Goal: Task Accomplishment & Management: Manage account settings

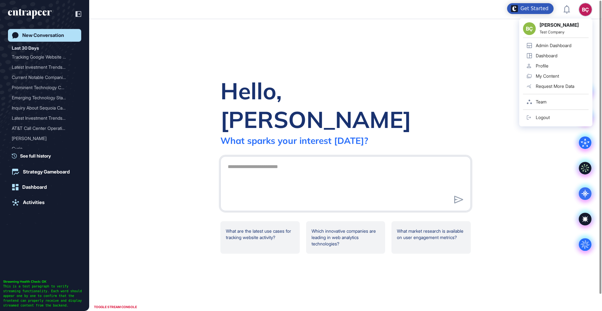
click at [556, 44] on div "Admin Dashboard" at bounding box center [554, 45] width 36 height 5
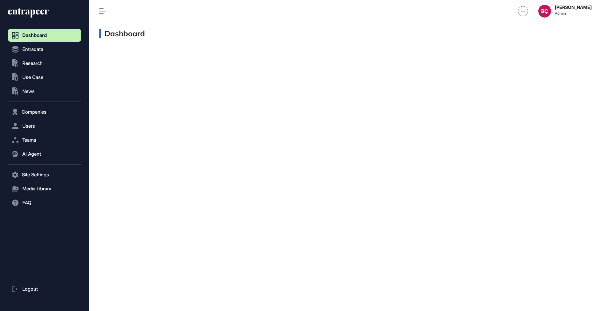
scroll to position [0, 0]
click at [38, 128] on button "Users" at bounding box center [44, 126] width 73 height 13
click at [37, 138] on span "User List" at bounding box center [30, 139] width 18 height 5
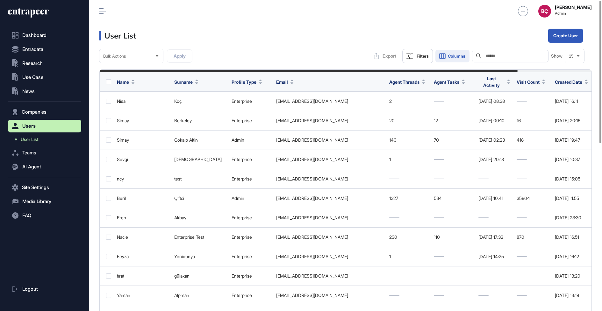
click at [447, 54] on button "Columns" at bounding box center [453, 56] width 34 height 13
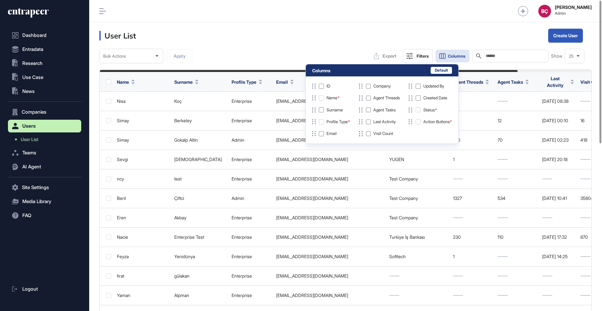
click at [287, 32] on header "User List Create User" at bounding box center [345, 35] width 513 height 27
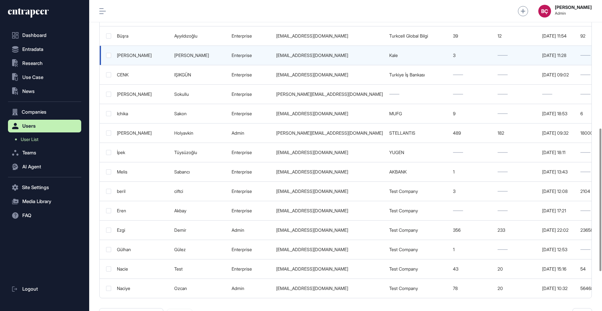
scroll to position [279, 0]
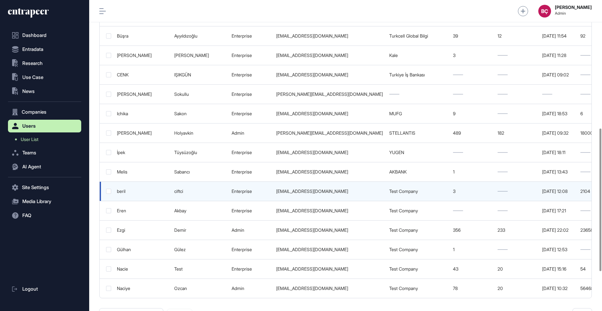
click at [394, 189] on link "Test Company" at bounding box center [403, 191] width 29 height 5
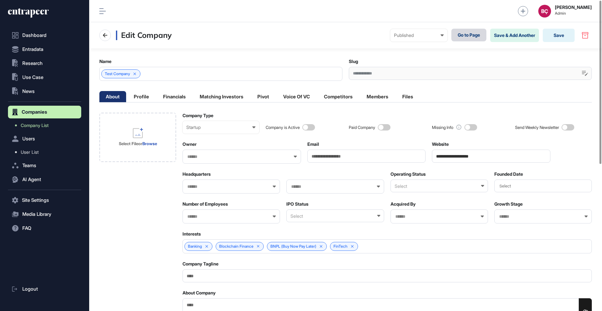
click at [457, 37] on link "Go to Page" at bounding box center [469, 35] width 35 height 13
click at [468, 39] on link "Go to Page" at bounding box center [469, 35] width 35 height 13
click at [30, 140] on span "Users" at bounding box center [28, 138] width 13 height 5
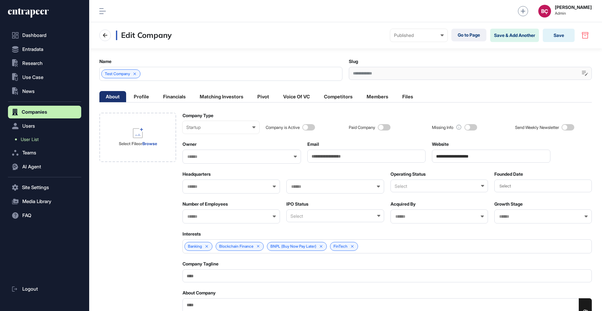
click at [34, 140] on span "User List" at bounding box center [30, 139] width 18 height 5
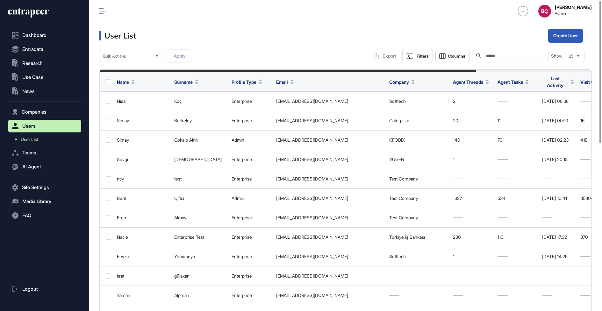
click at [516, 61] on div "Search" at bounding box center [510, 56] width 76 height 13
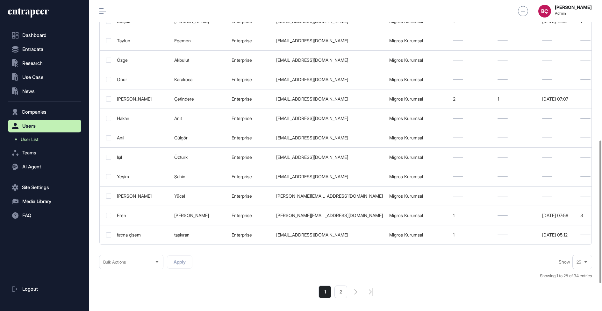
scroll to position [333, 0]
type input "******"
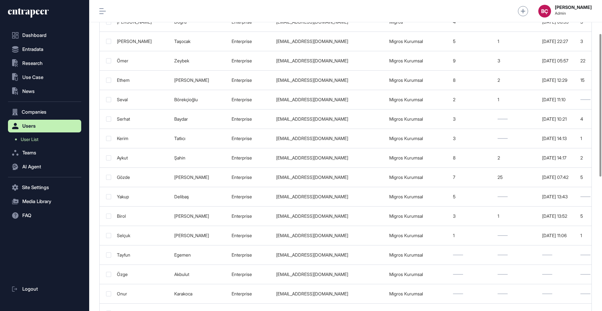
scroll to position [366, 0]
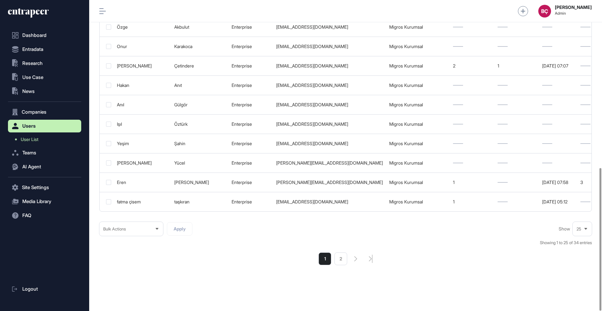
click at [585, 227] on icon at bounding box center [586, 229] width 4 height 4
click at [583, 207] on li "50" at bounding box center [582, 205] width 15 height 13
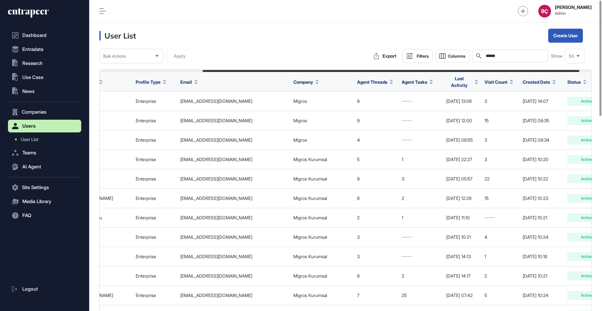
scroll to position [0, 151]
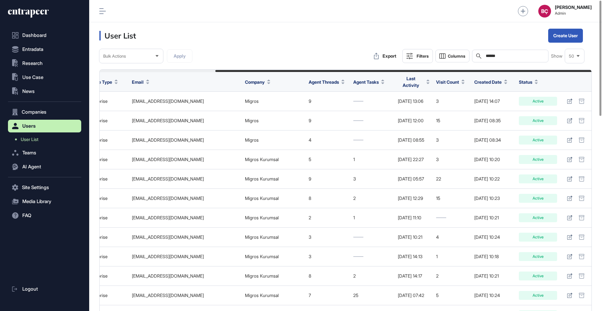
click at [489, 79] on span "Created Date" at bounding box center [488, 82] width 27 height 7
click at [489, 92] on div "Sort Ascending" at bounding box center [496, 95] width 40 height 9
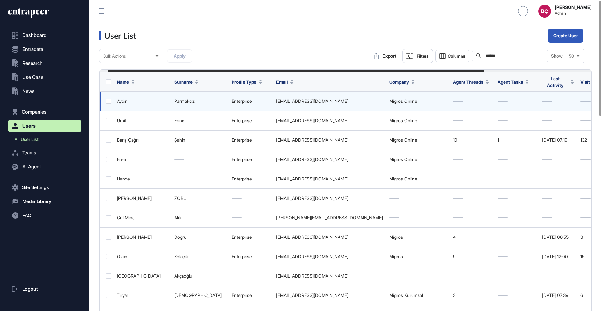
scroll to position [0, 151]
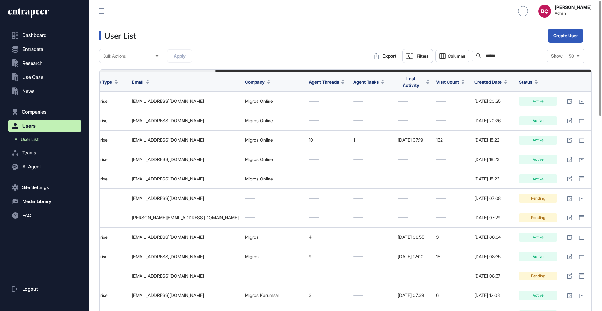
click at [491, 79] on span "Created Date" at bounding box center [488, 82] width 27 height 7
click at [494, 110] on div "Sort Descending" at bounding box center [496, 107] width 40 height 9
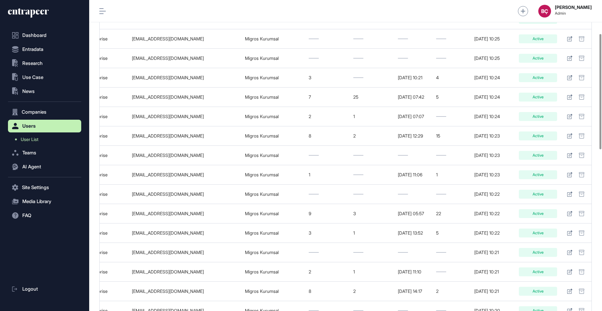
scroll to position [58, 0]
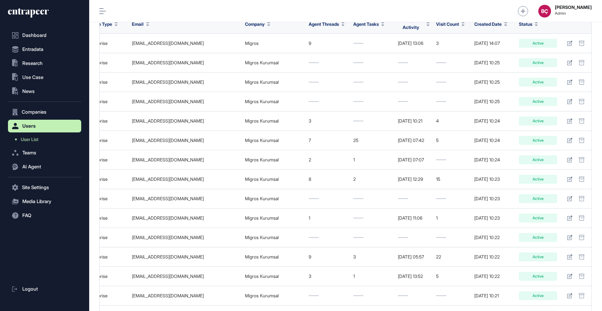
click at [25, 14] on icon at bounding box center [28, 13] width 41 height 10
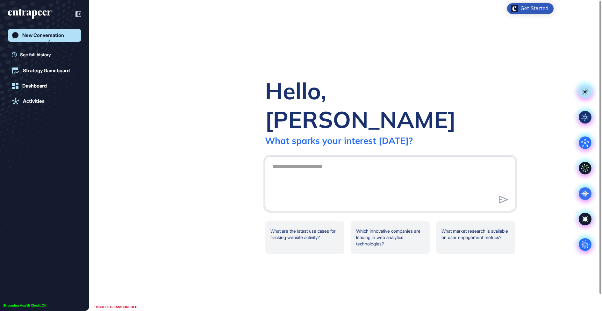
scroll to position [0, 0]
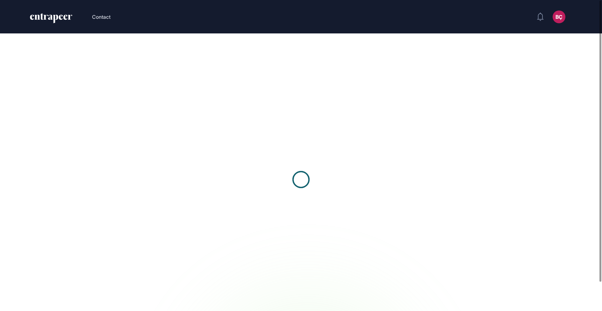
scroll to position [0, 0]
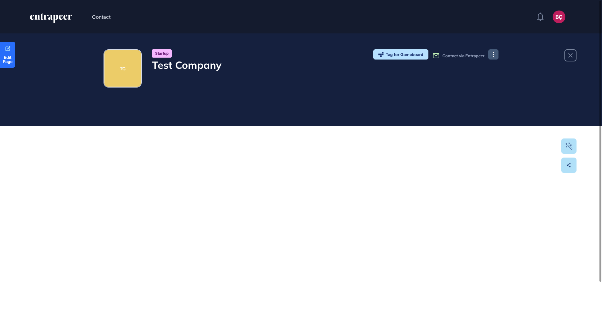
click at [497, 54] on button at bounding box center [494, 54] width 10 height 10
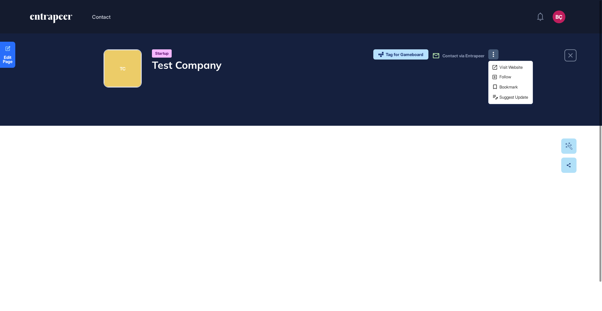
click at [490, 66] on div "Visit Website Follow Bookmark Suggest Update" at bounding box center [511, 82] width 45 height 43
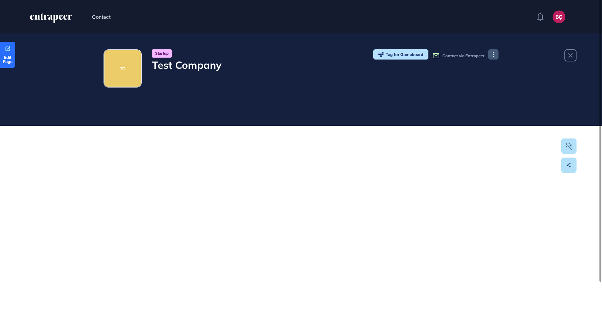
click at [493, 55] on icon at bounding box center [493, 54] width 1 height 5
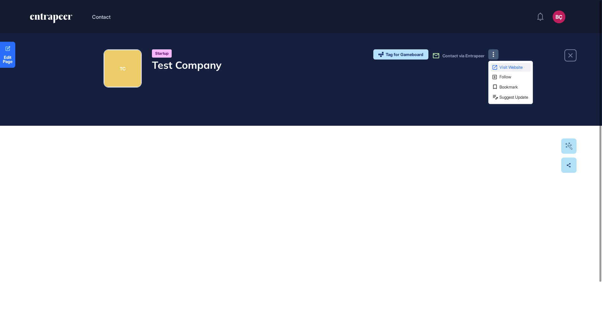
click at [500, 66] on span "Visit Website" at bounding box center [515, 67] width 30 height 4
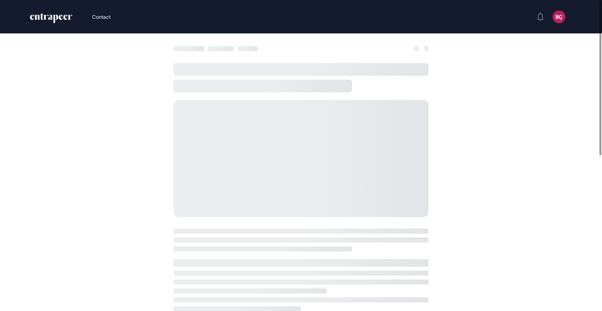
scroll to position [0, 0]
